Goal: Navigation & Orientation: Find specific page/section

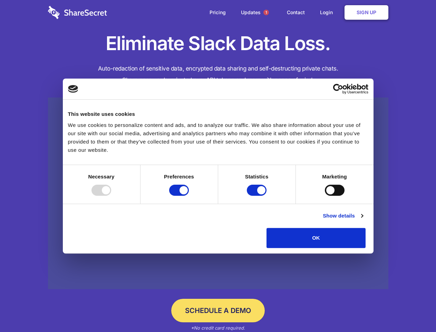
click at [111, 195] on div at bounding box center [102, 189] width 20 height 11
click at [189, 195] on input "Preferences" at bounding box center [179, 189] width 20 height 11
checkbox input "false"
click at [258, 195] on input "Statistics" at bounding box center [257, 189] width 20 height 11
checkbox input "false"
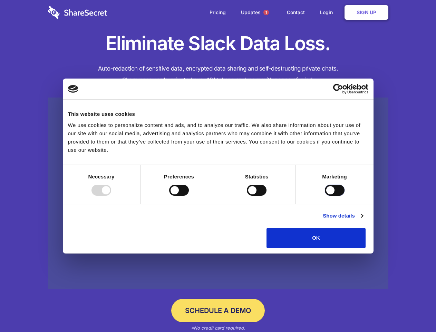
click at [325, 195] on input "Marketing" at bounding box center [335, 189] width 20 height 11
checkbox input "true"
click at [363, 220] on link "Show details" at bounding box center [343, 215] width 40 height 8
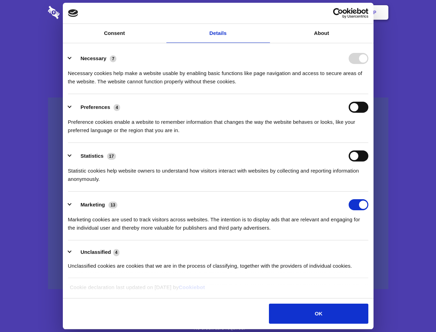
click at [368, 94] on li "Necessary 7 Necessary cookies help make a website usable by enabling basic func…" at bounding box center [218, 69] width 300 height 49
click at [266, 12] on span "1" at bounding box center [267, 13] width 6 height 6
